Goal: Task Accomplishment & Management: Complete application form

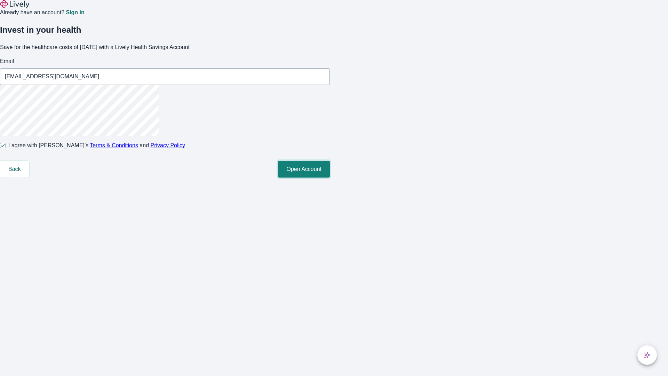
click at [330, 177] on button "Open Account" at bounding box center [304, 169] width 52 height 17
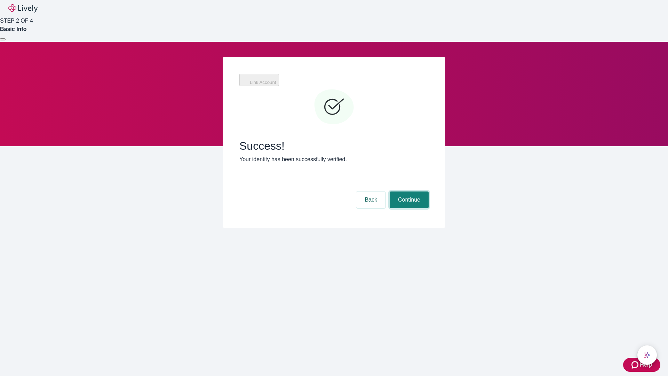
click at [408, 191] on button "Continue" at bounding box center [409, 199] width 39 height 17
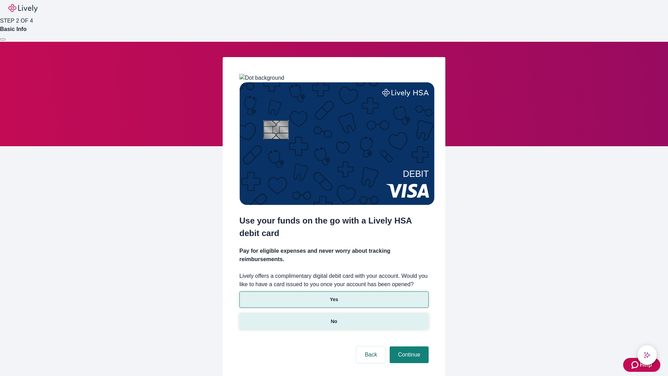
click at [334, 318] on p "No" at bounding box center [334, 321] width 7 height 7
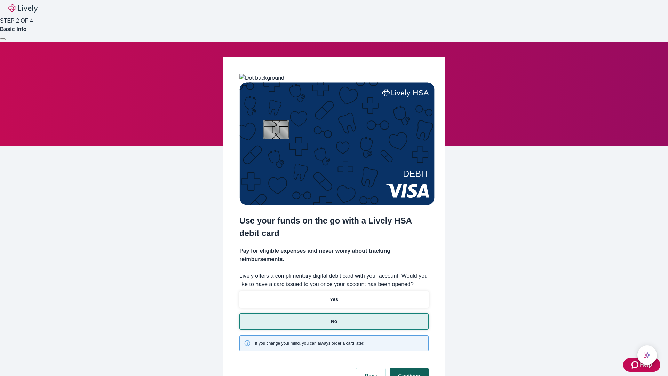
click at [408, 368] on button "Continue" at bounding box center [409, 376] width 39 height 17
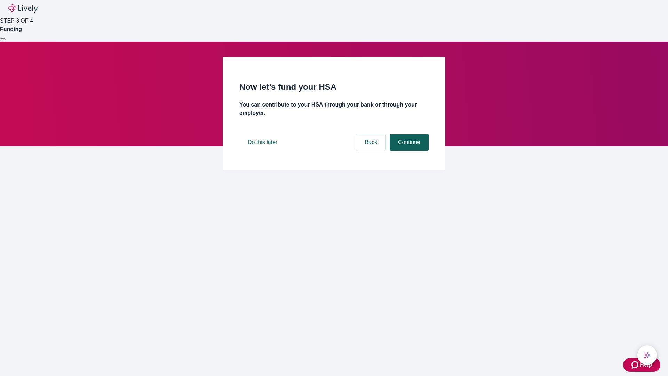
click at [408, 151] on button "Continue" at bounding box center [409, 142] width 39 height 17
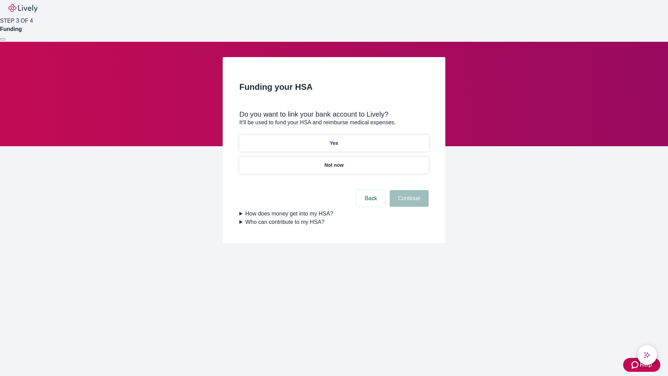
click at [334, 140] on p "Yes" at bounding box center [334, 143] width 8 height 7
click at [408, 190] on button "Continue" at bounding box center [409, 198] width 39 height 17
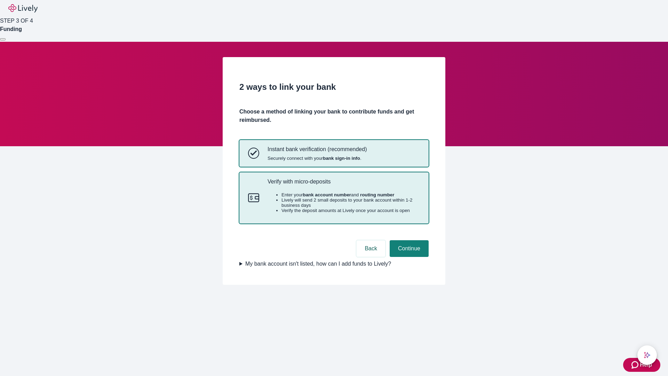
click at [343, 185] on p "Verify with micro-deposits" at bounding box center [344, 181] width 152 height 7
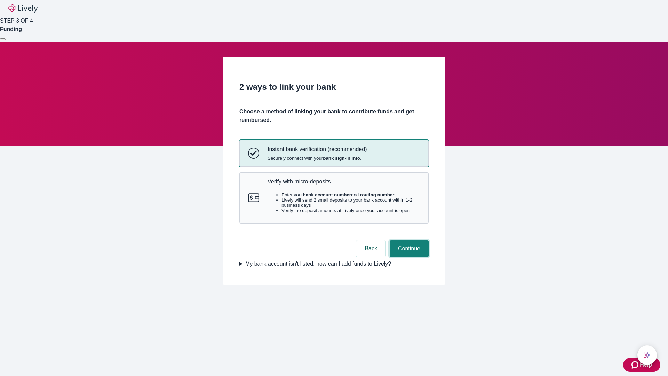
click at [408, 257] on button "Continue" at bounding box center [409, 248] width 39 height 17
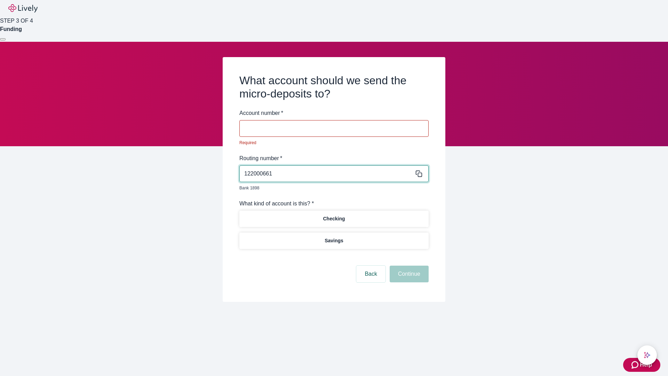
type input "122000661"
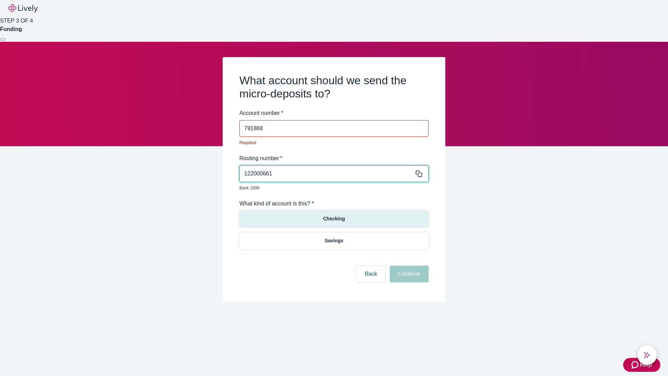
type input "791868"
click at [334, 215] on p "Checking" at bounding box center [334, 218] width 22 height 7
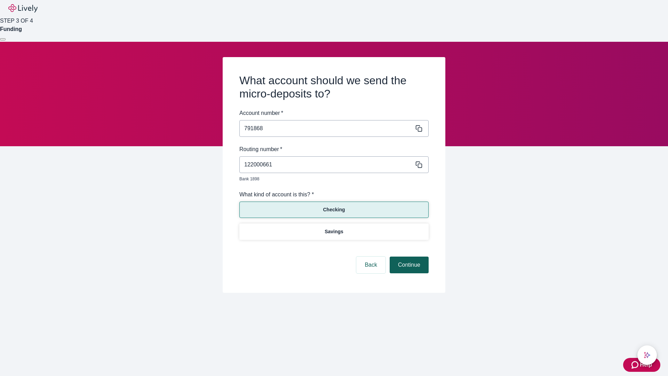
click at [408, 257] on button "Continue" at bounding box center [409, 264] width 39 height 17
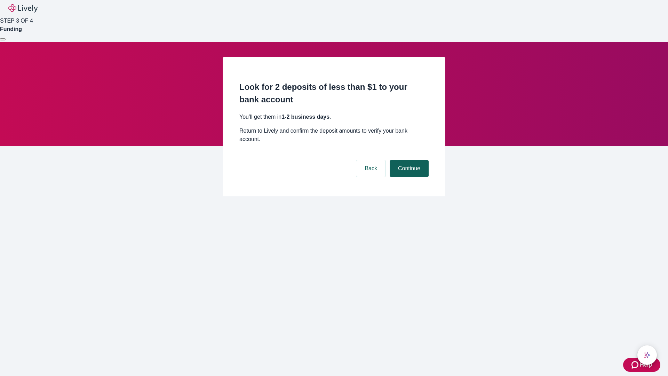
click at [408, 160] on button "Continue" at bounding box center [409, 168] width 39 height 17
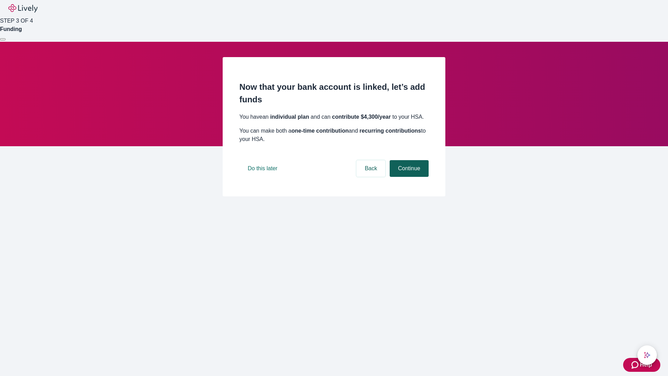
click at [408, 177] on button "Continue" at bounding box center [409, 168] width 39 height 17
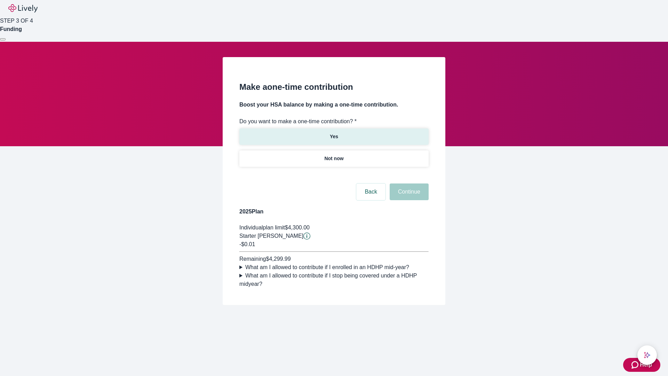
click at [334, 133] on p "Yes" at bounding box center [334, 136] width 8 height 7
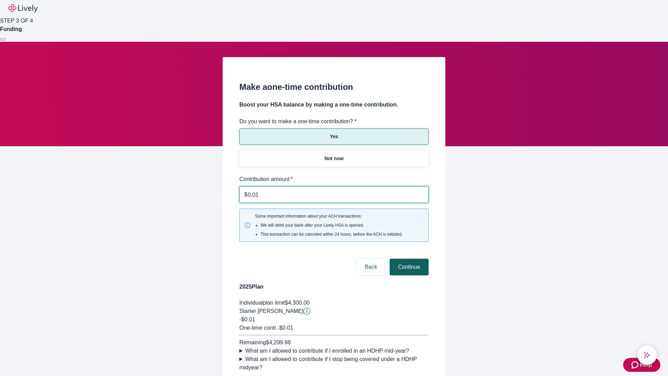
type input "0.01"
click at [408, 259] on button "Continue" at bounding box center [409, 267] width 39 height 17
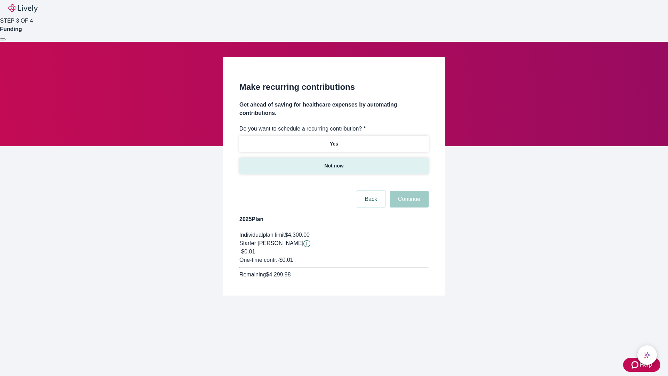
click at [334, 162] on p "Not now" at bounding box center [333, 165] width 19 height 7
click at [408, 191] on button "Continue" at bounding box center [409, 199] width 39 height 17
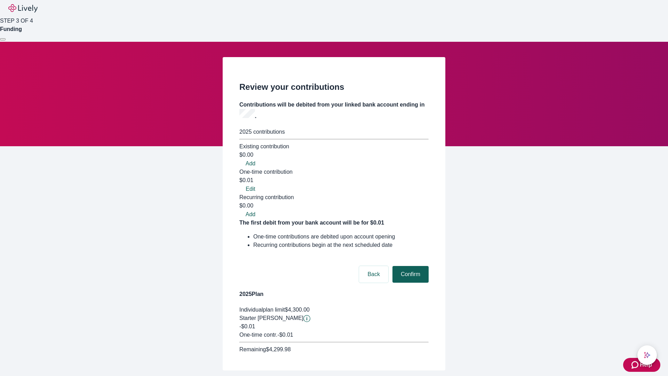
click at [410, 266] on button "Confirm" at bounding box center [411, 274] width 36 height 17
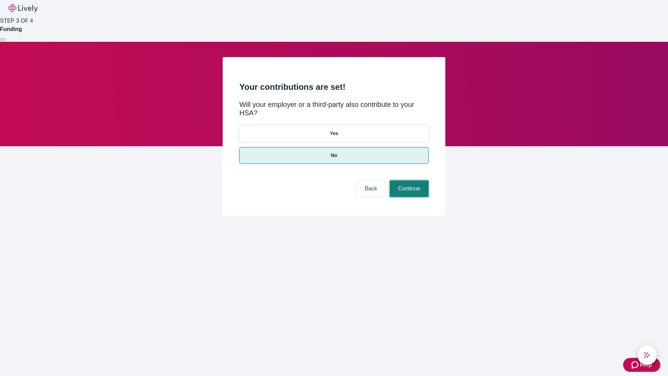
click at [408, 180] on button "Continue" at bounding box center [409, 188] width 39 height 17
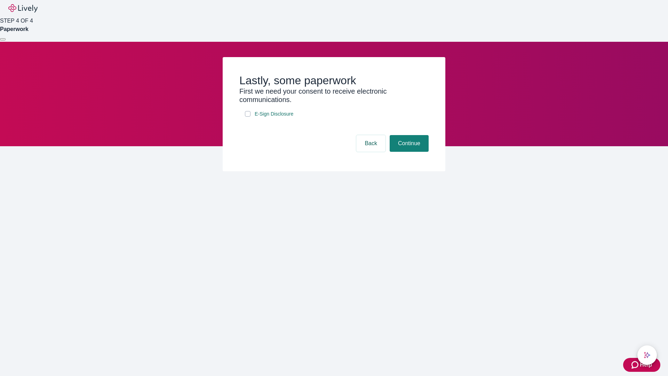
click at [248, 117] on input "E-Sign Disclosure" at bounding box center [248, 114] width 6 height 6
checkbox input "true"
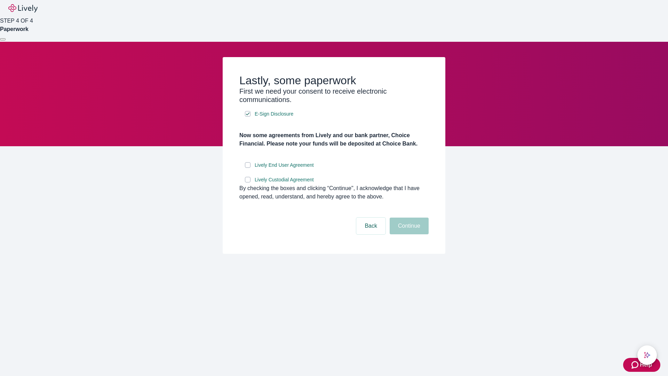
click at [248, 168] on input "Lively End User Agreement" at bounding box center [248, 165] width 6 height 6
checkbox input "true"
click at [248, 182] on input "Lively Custodial Agreement" at bounding box center [248, 180] width 6 height 6
checkbox input "true"
click at [408, 234] on button "Continue" at bounding box center [409, 225] width 39 height 17
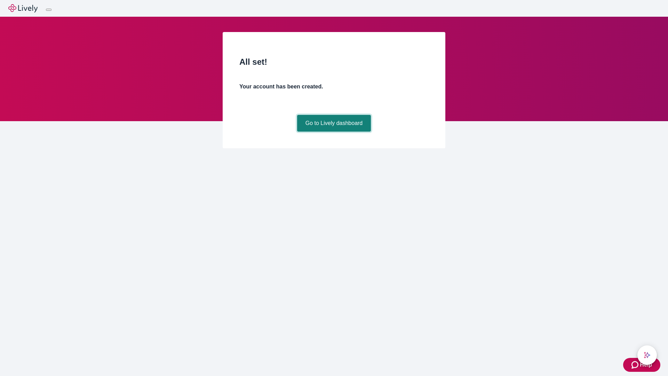
click at [334, 132] on link "Go to Lively dashboard" at bounding box center [334, 123] width 74 height 17
